Goal: Task Accomplishment & Management: Use online tool/utility

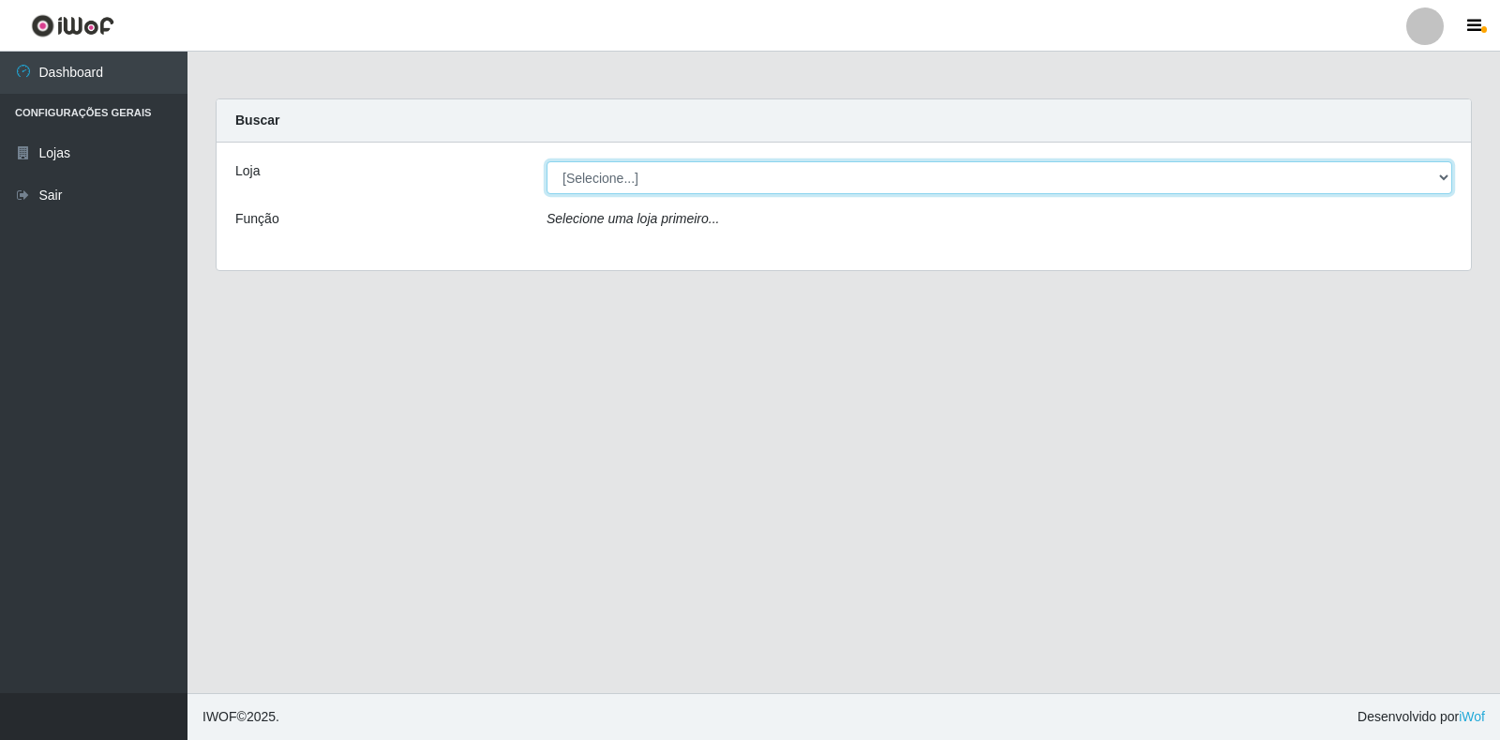
click at [621, 174] on select "[Selecione...] Atacado Vem - [STREET_ADDRESS]" at bounding box center [1000, 177] width 906 height 33
select select "455"
click at [547, 161] on select "[Selecione...] Atacado Vem - [STREET_ADDRESS]" at bounding box center [1000, 177] width 906 height 33
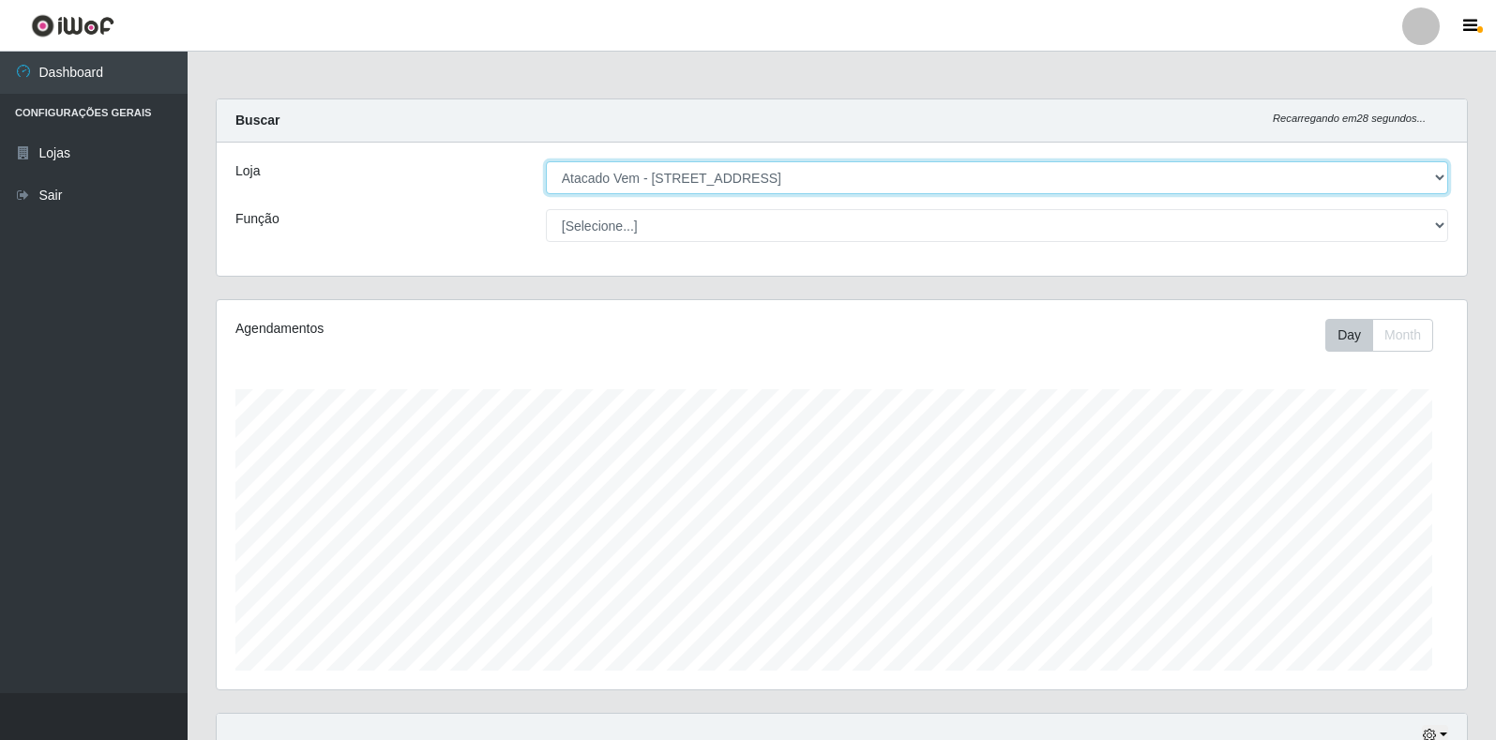
scroll to position [389, 1250]
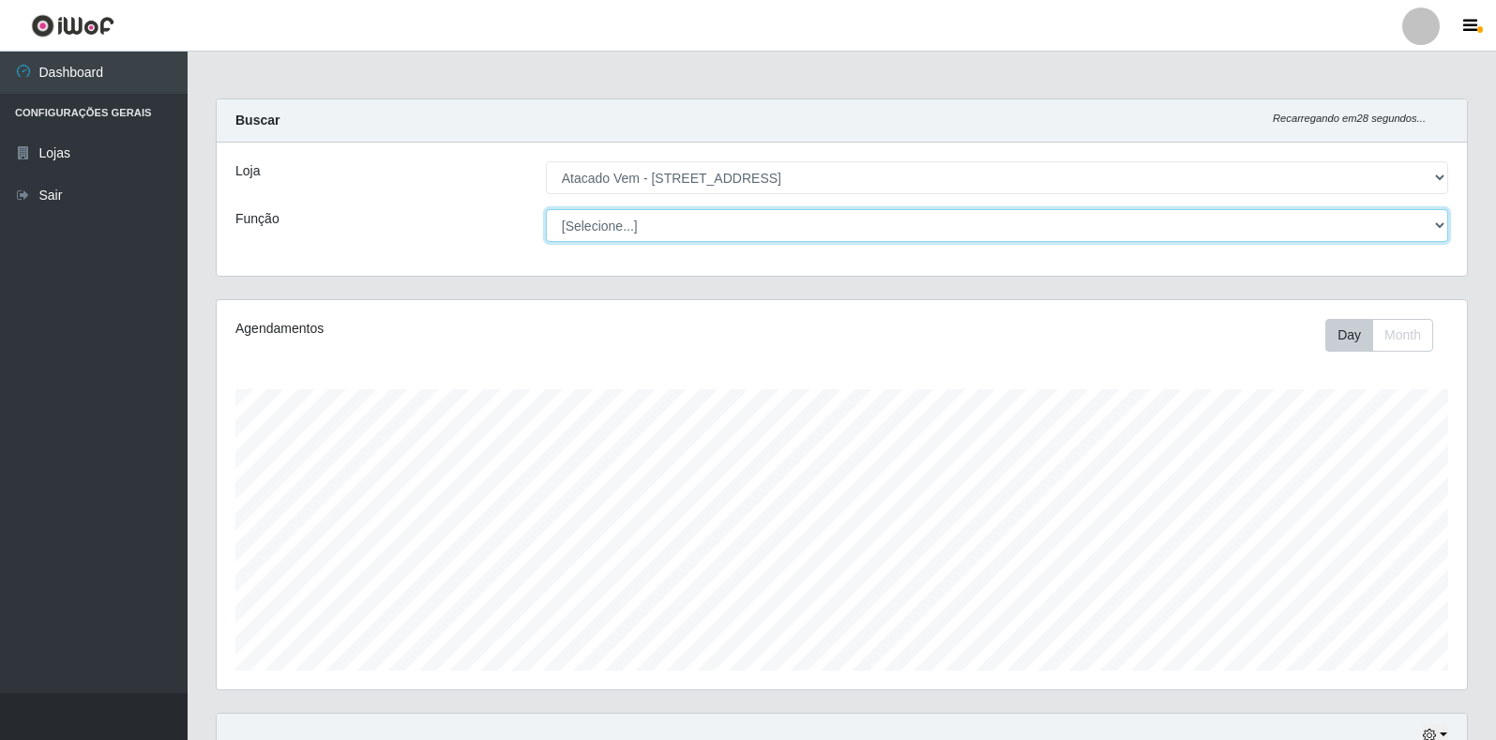
click at [629, 229] on select "[Selecione...] Carregador e Descarregador de Caminhão Carregador e Descarregado…" at bounding box center [997, 225] width 902 height 33
click at [669, 213] on select "[Selecione...] Carregador e Descarregador de Caminhão Carregador e Descarregado…" at bounding box center [997, 225] width 902 height 33
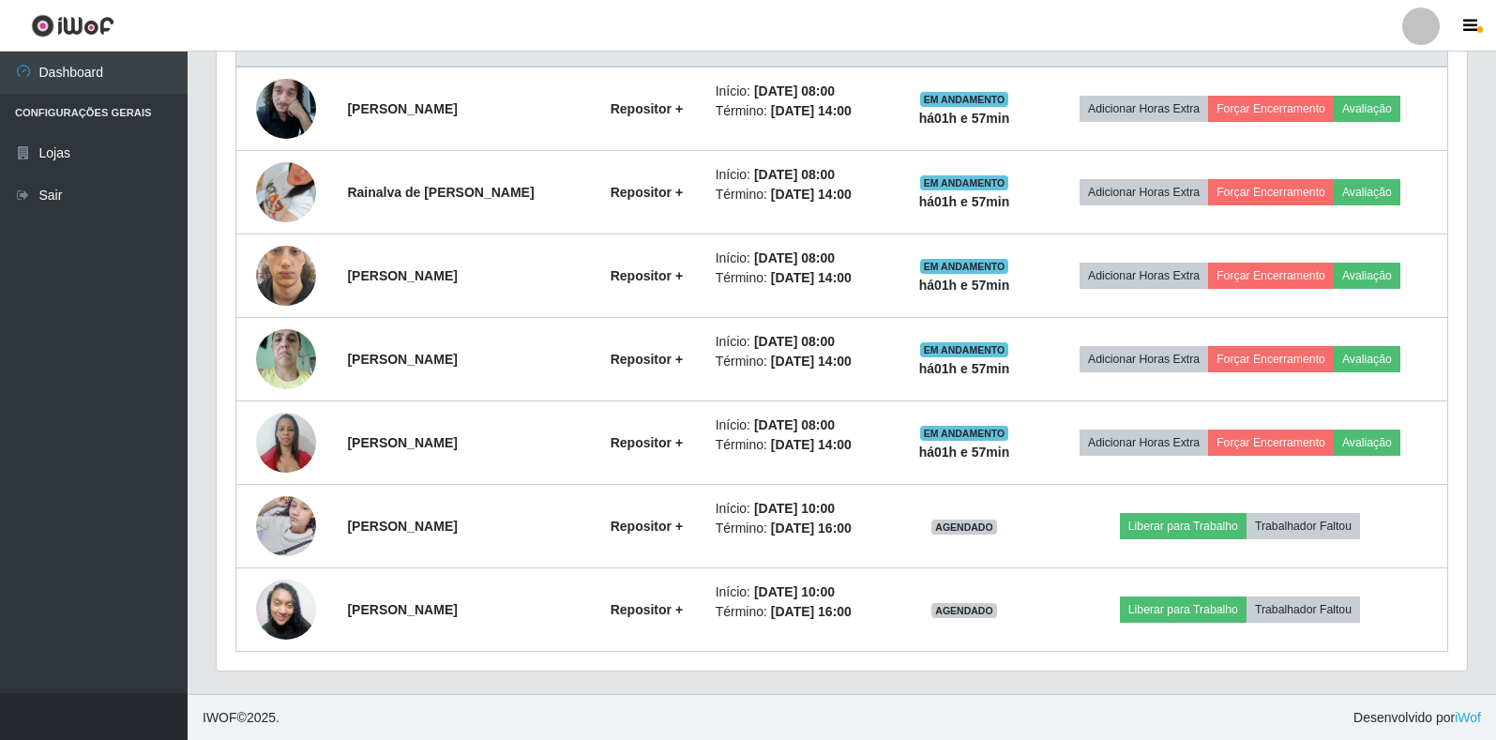
scroll to position [756, 0]
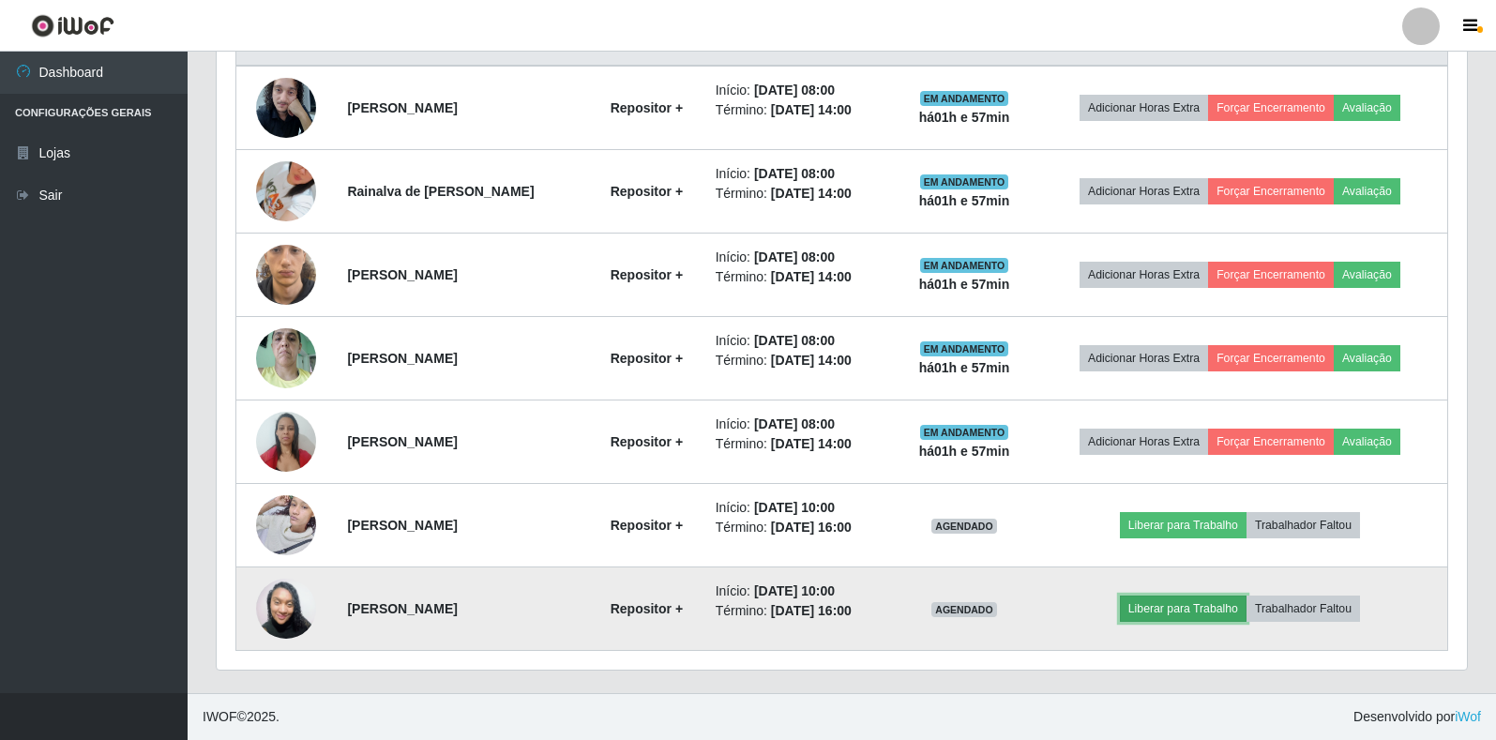
click at [1208, 616] on button "Liberar para Trabalho" at bounding box center [1183, 608] width 127 height 26
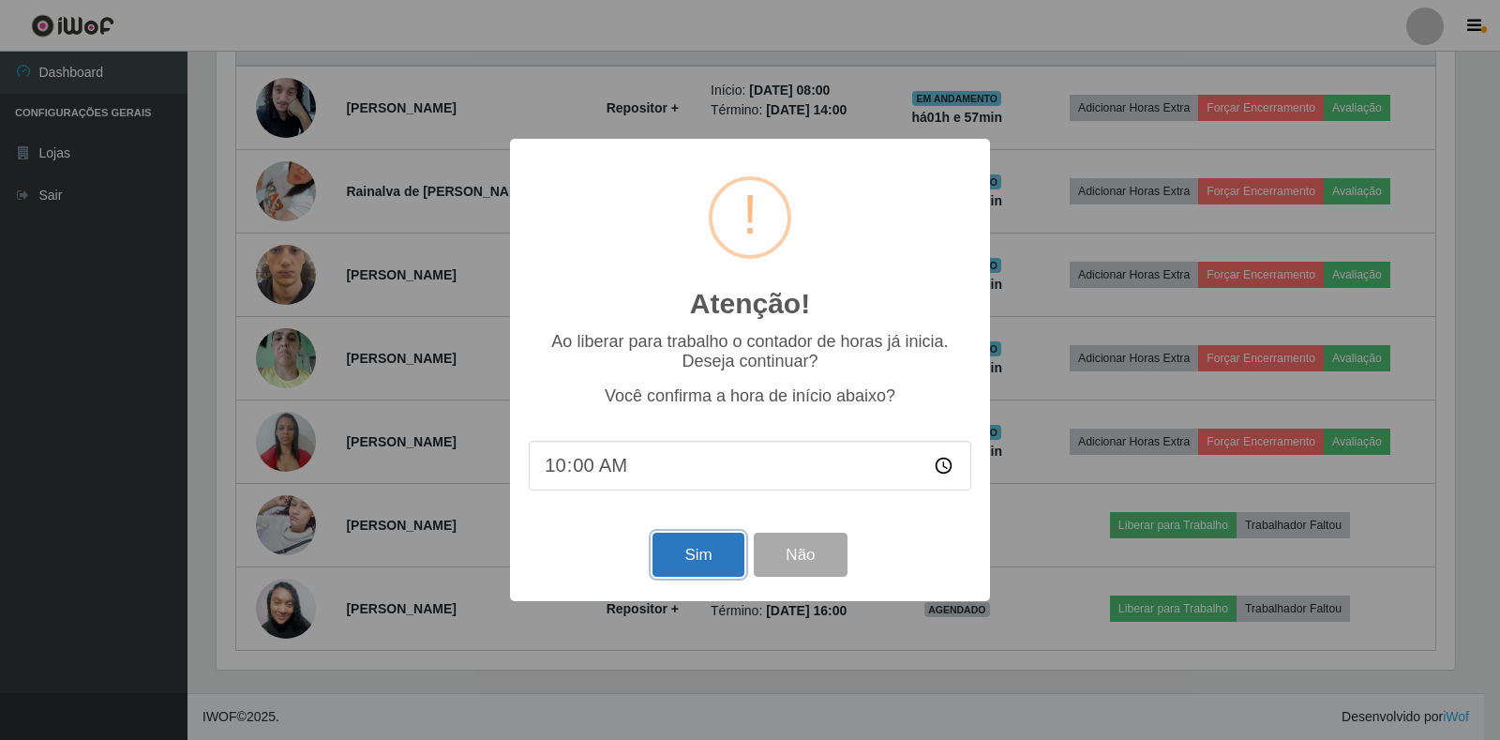
click at [681, 576] on button "Sim" at bounding box center [698, 555] width 91 height 44
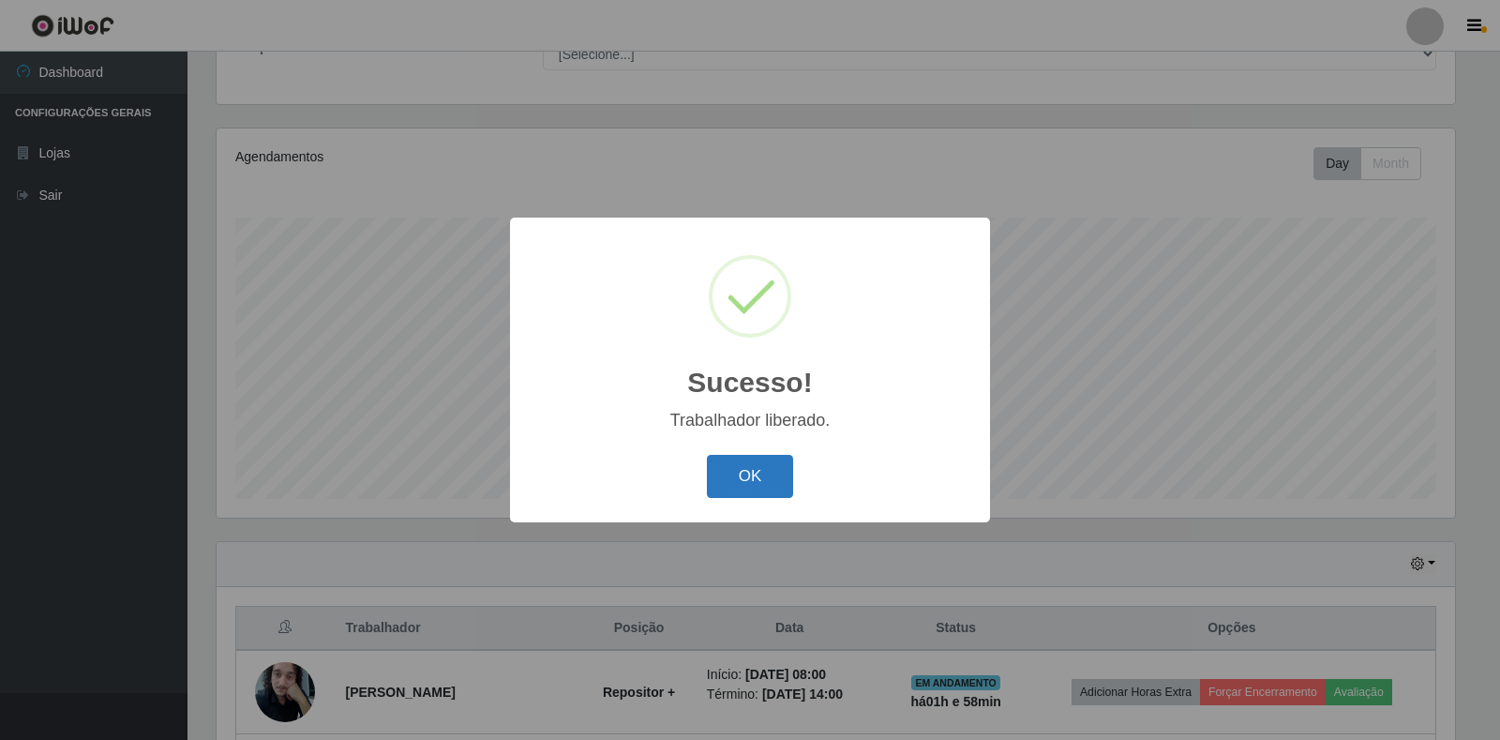
click at [721, 481] on button "OK" at bounding box center [750, 477] width 87 height 44
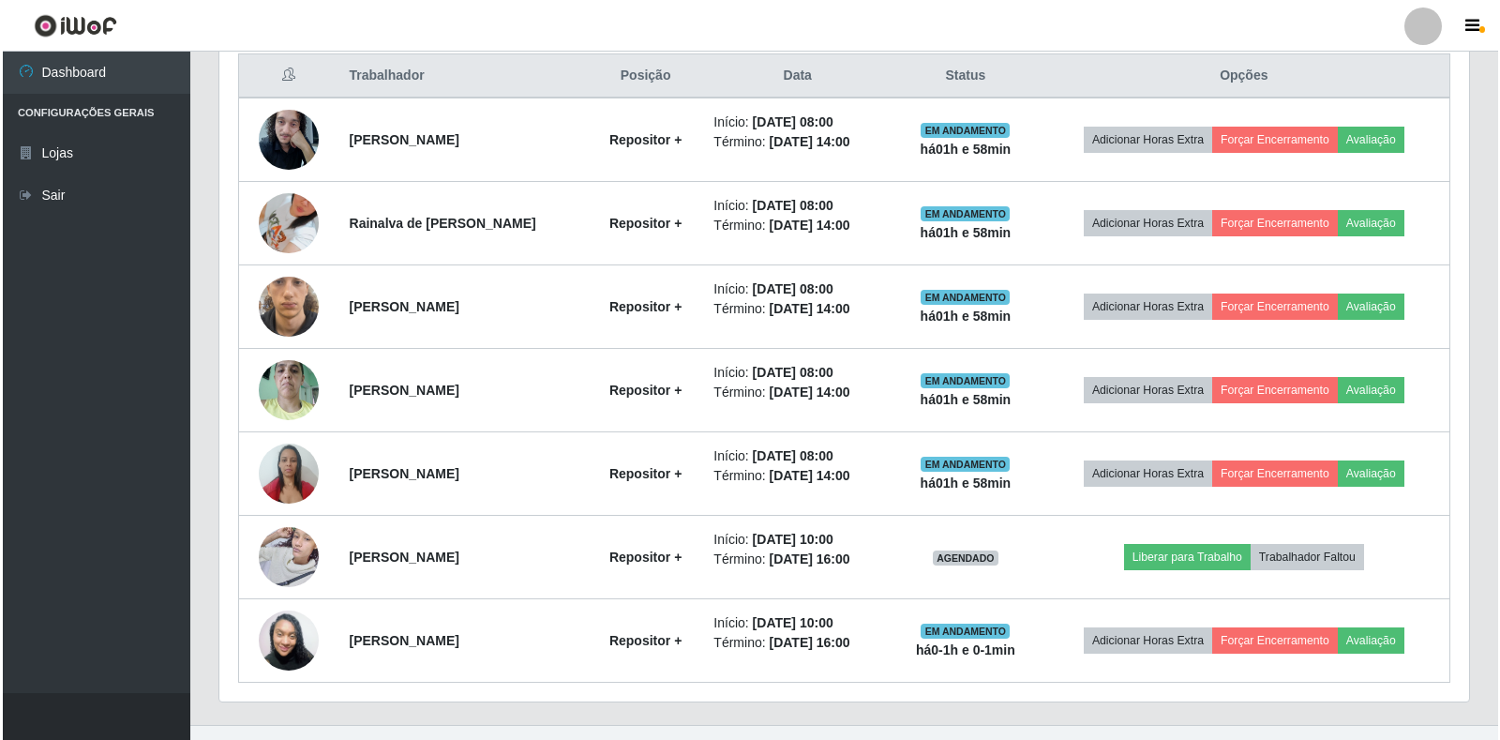
scroll to position [756, 0]
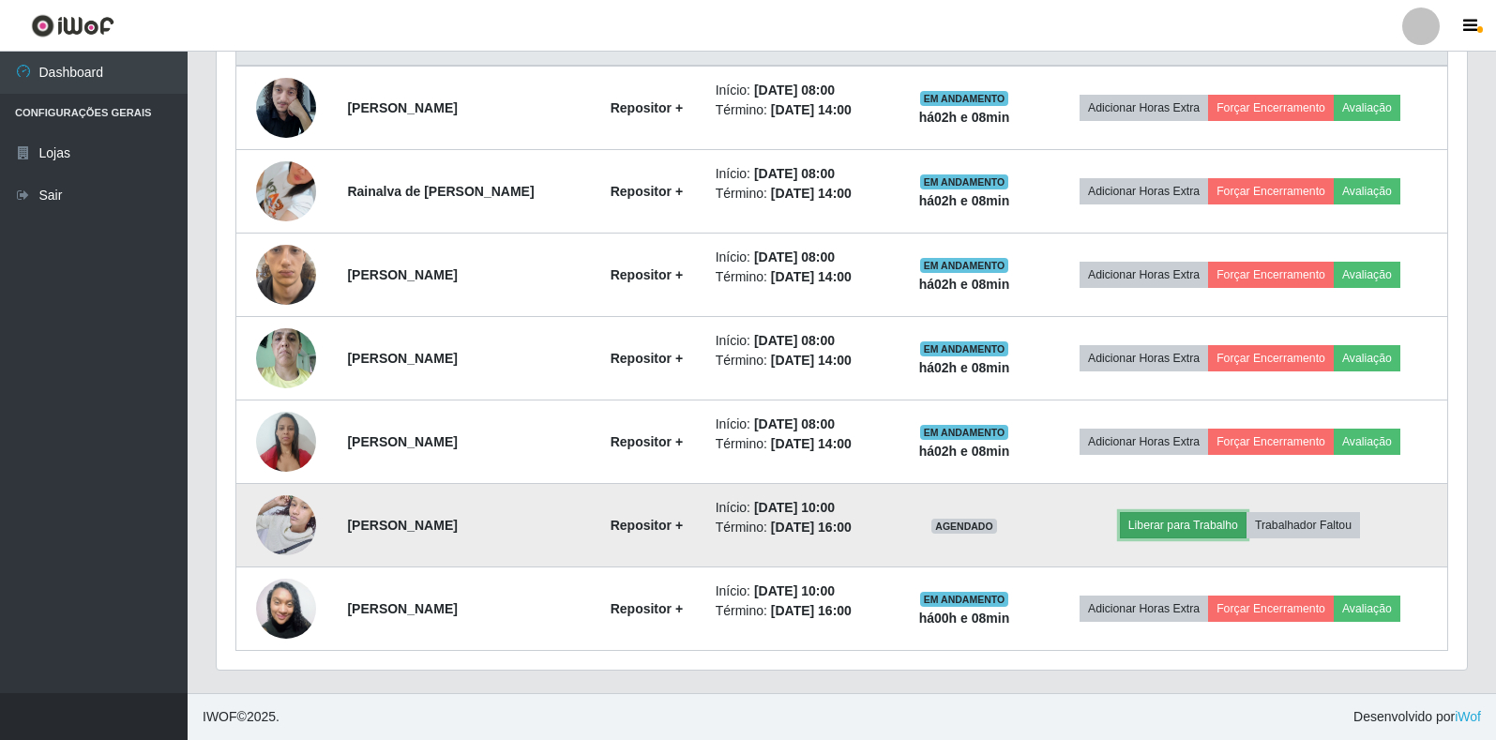
click at [1185, 538] on button "Liberar para Trabalho" at bounding box center [1183, 525] width 127 height 26
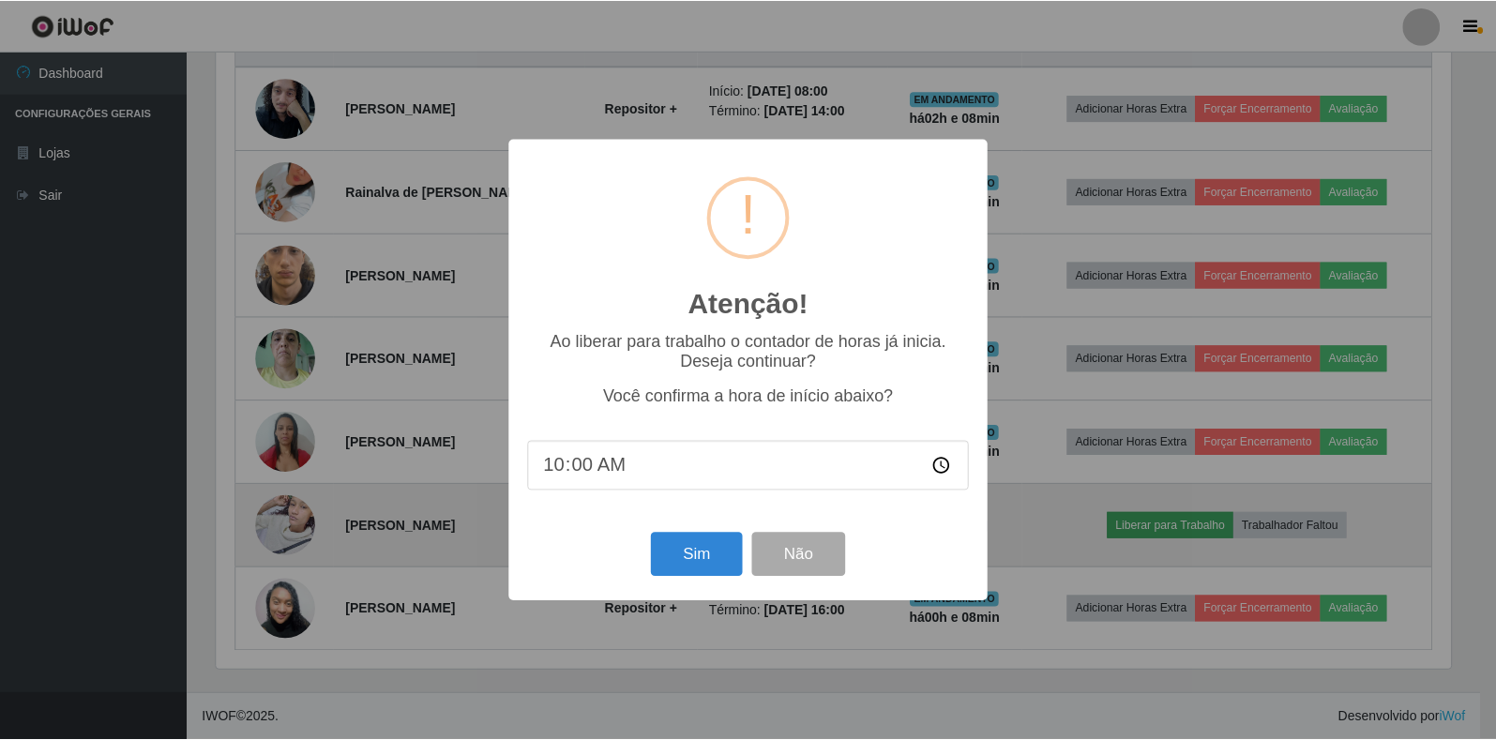
scroll to position [389, 1239]
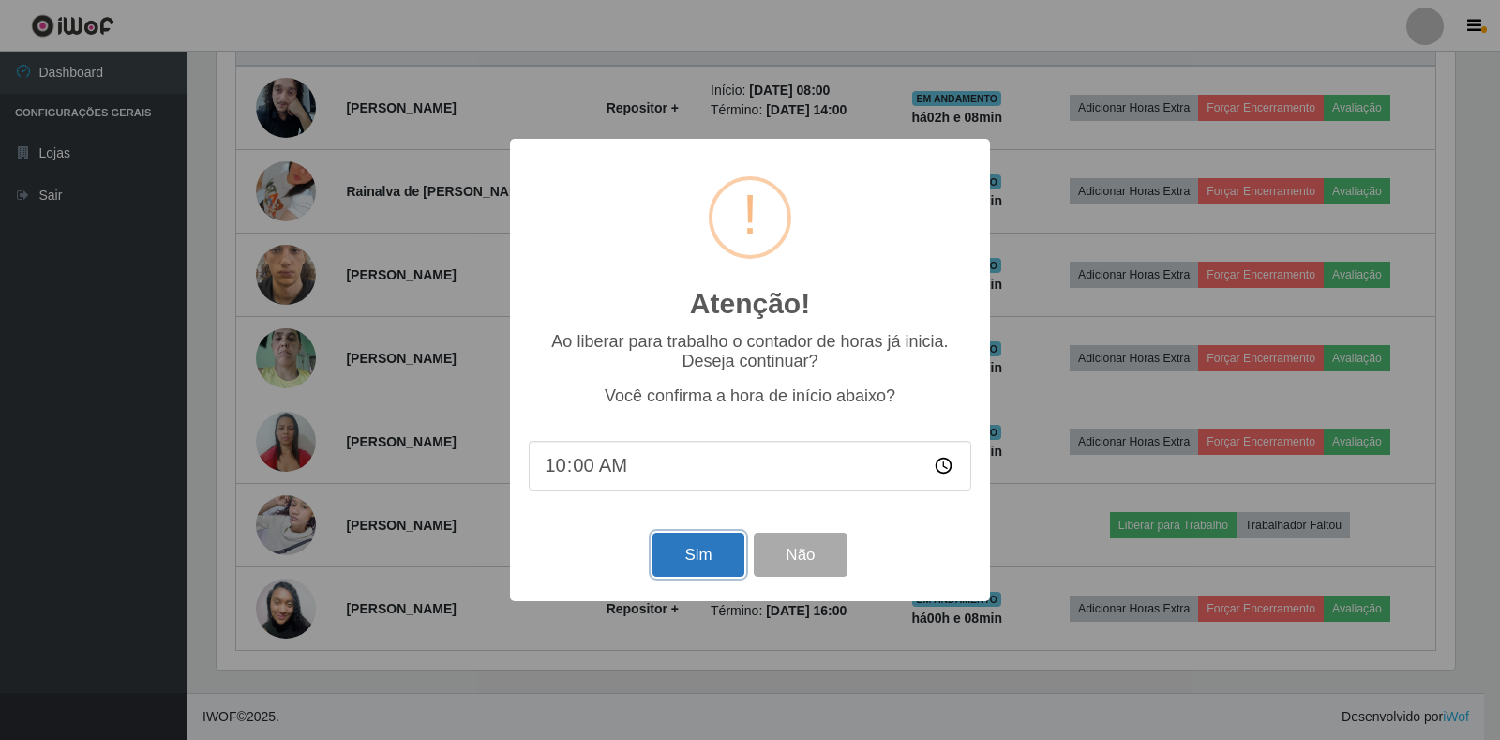
click at [692, 544] on button "Sim" at bounding box center [698, 555] width 91 height 44
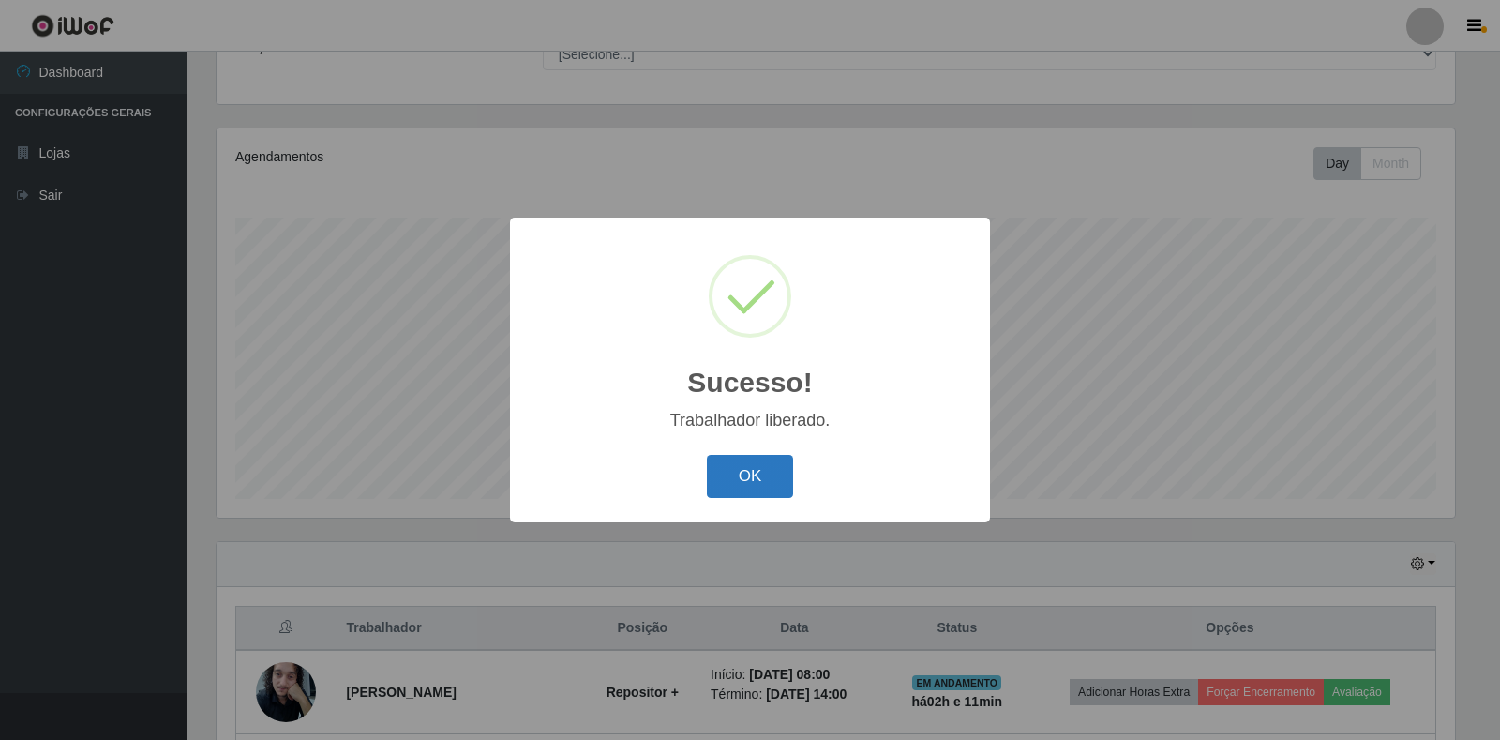
click at [749, 481] on button "OK" at bounding box center [750, 477] width 87 height 44
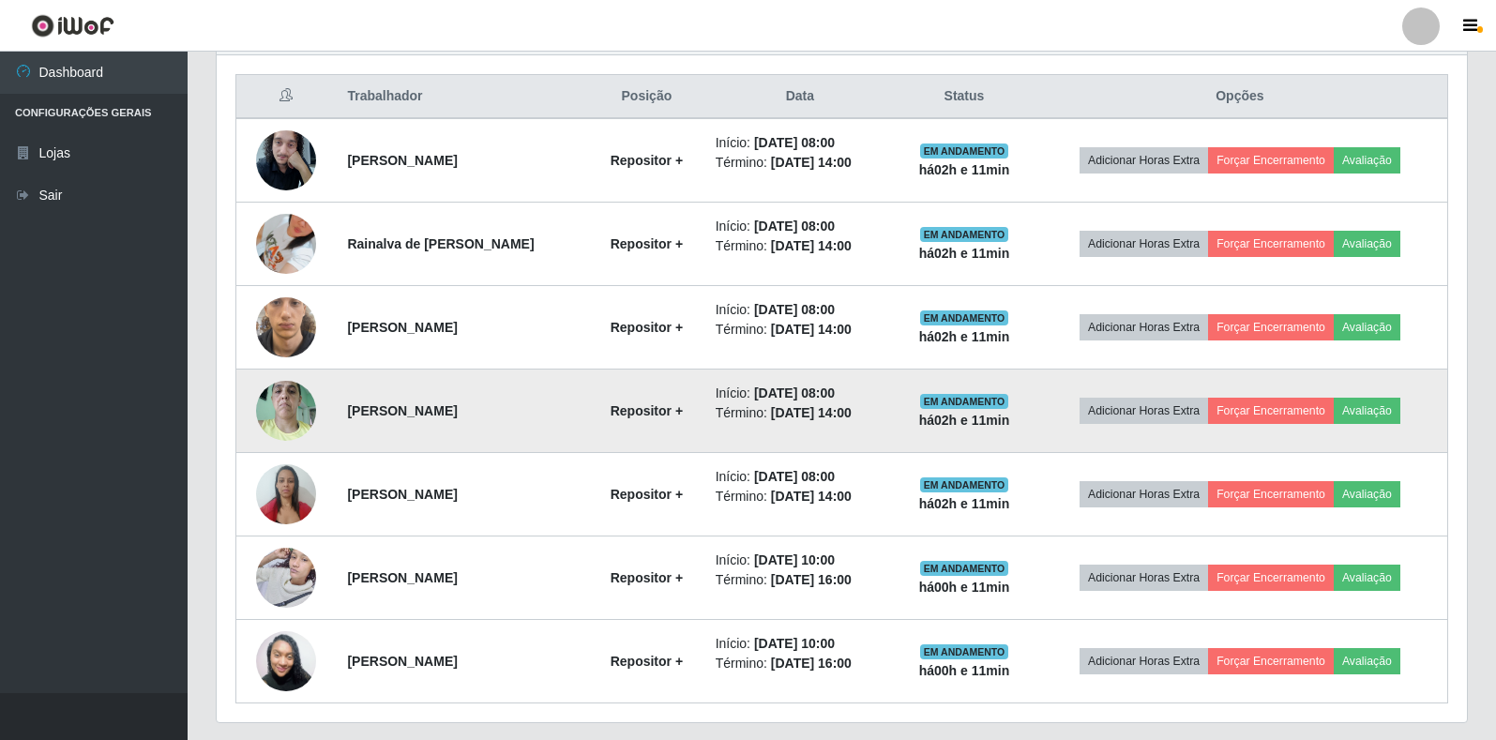
scroll to position [756, 0]
